Goal: Information Seeking & Learning: Learn about a topic

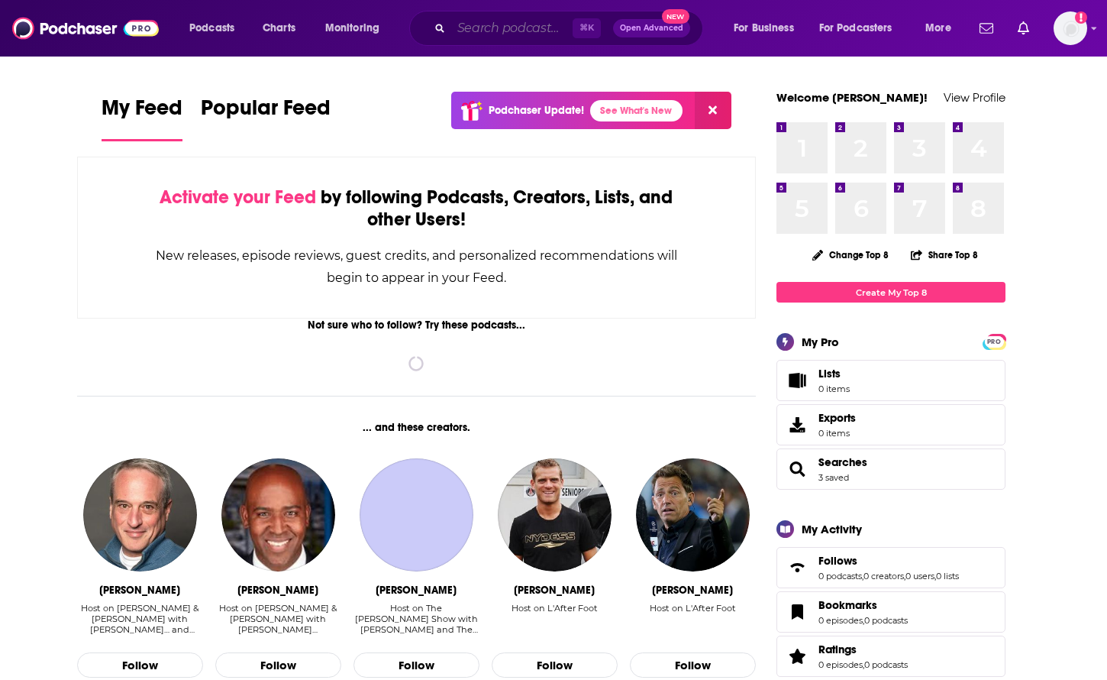
click at [499, 36] on input "Search podcasts, credits, & more..." at bounding box center [511, 28] width 121 height 24
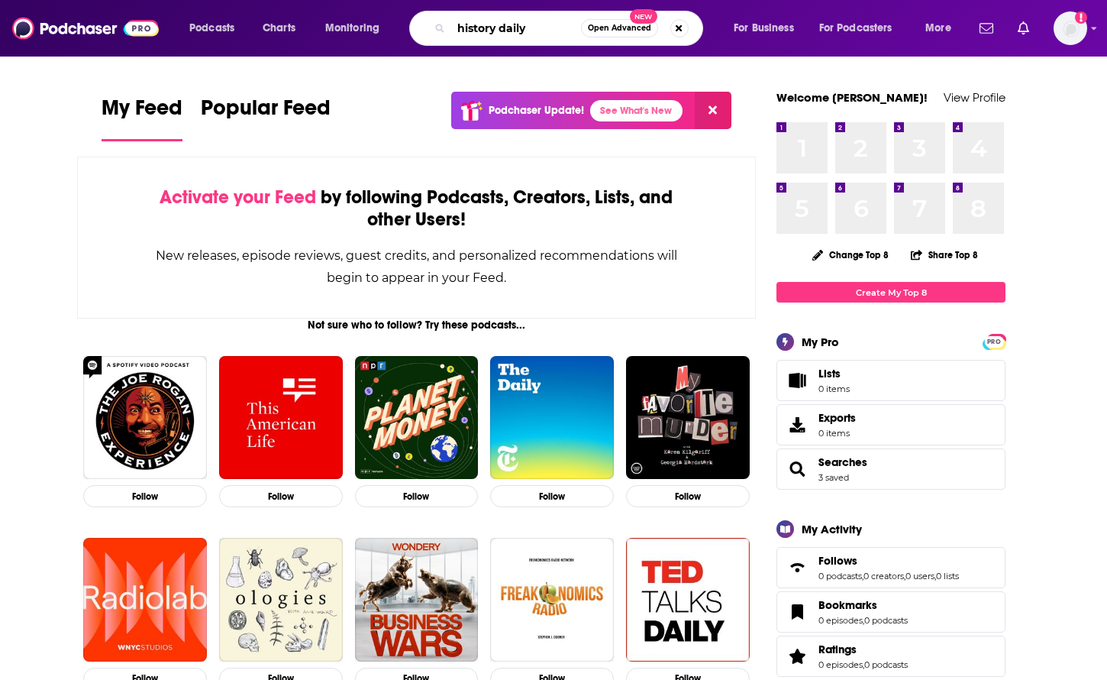
type input "history daily"
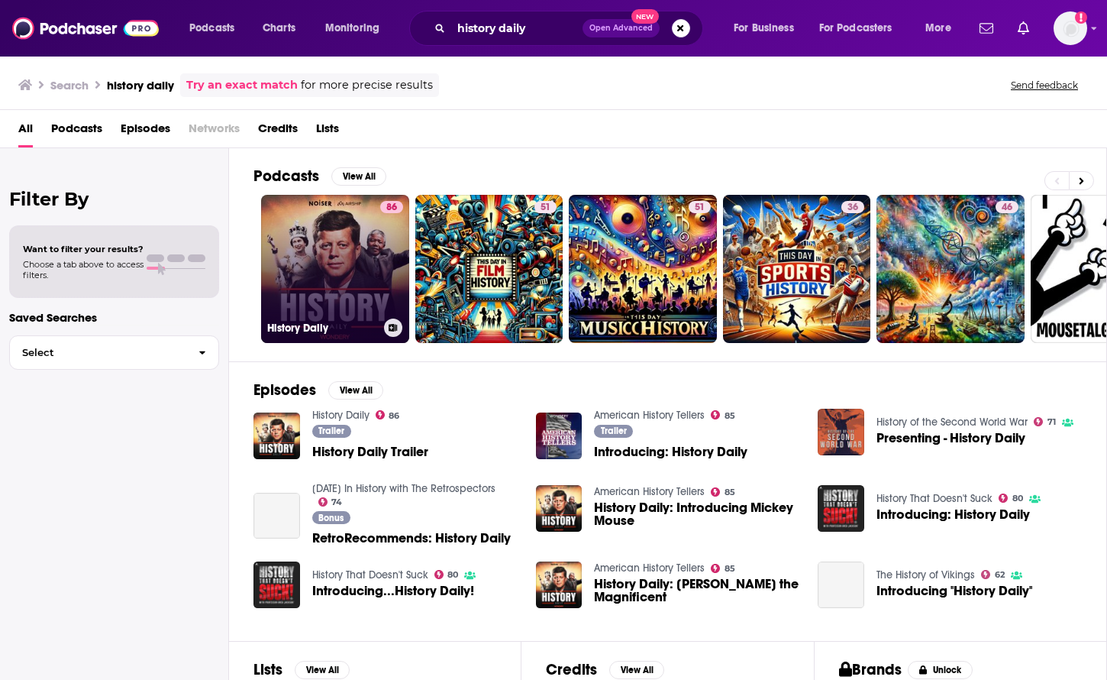
click at [327, 266] on link "86 History Daily" at bounding box center [335, 269] width 148 height 148
